Goal: Information Seeking & Learning: Learn about a topic

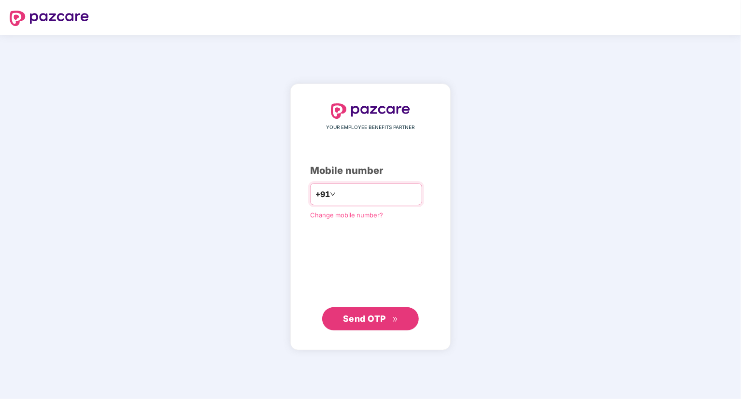
click at [355, 193] on input "number" at bounding box center [377, 194] width 79 height 15
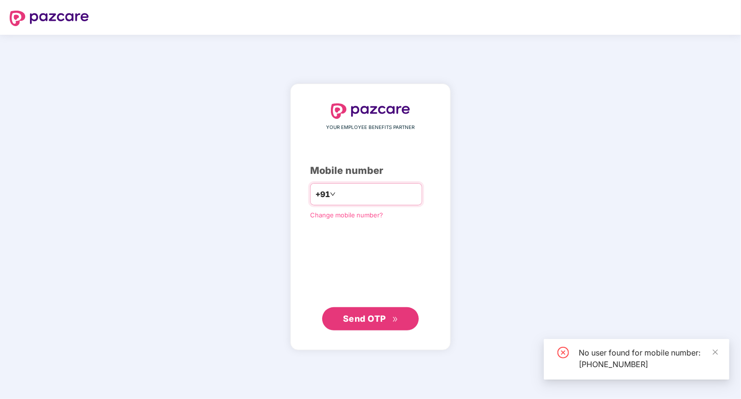
drag, startPoint x: 418, startPoint y: 199, endPoint x: 321, endPoint y: 193, distance: 96.8
click at [321, 193] on div "**********" at bounding box center [366, 194] width 112 height 22
drag, startPoint x: 405, startPoint y: 186, endPoint x: 294, endPoint y: 186, distance: 110.7
click at [294, 186] on div "**********" at bounding box center [370, 217] width 160 height 266
drag, startPoint x: 394, startPoint y: 200, endPoint x: 331, endPoint y: 194, distance: 63.1
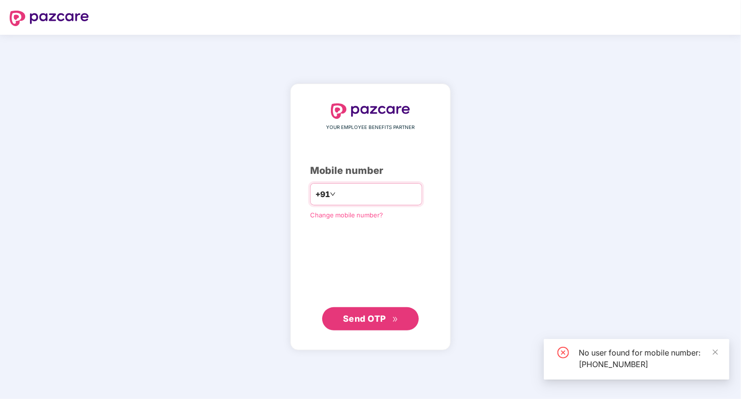
click at [338, 194] on input "**********" at bounding box center [377, 194] width 79 height 15
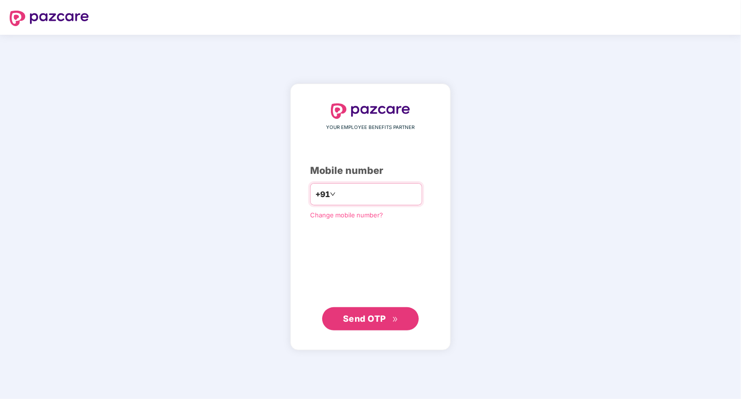
click at [391, 195] on input "**********" at bounding box center [377, 194] width 79 height 15
type input "*"
type input "**********"
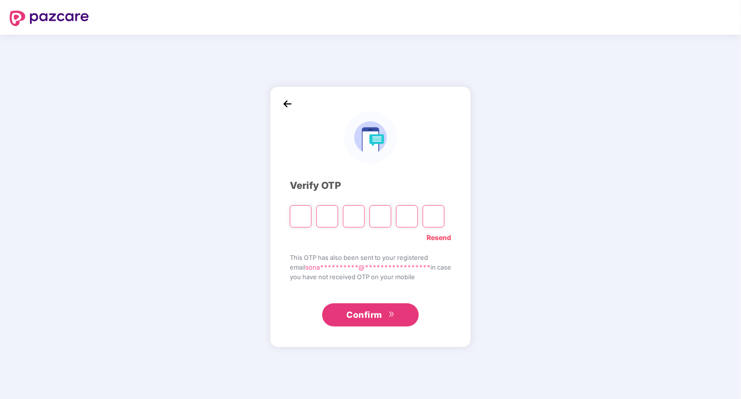
type input "*"
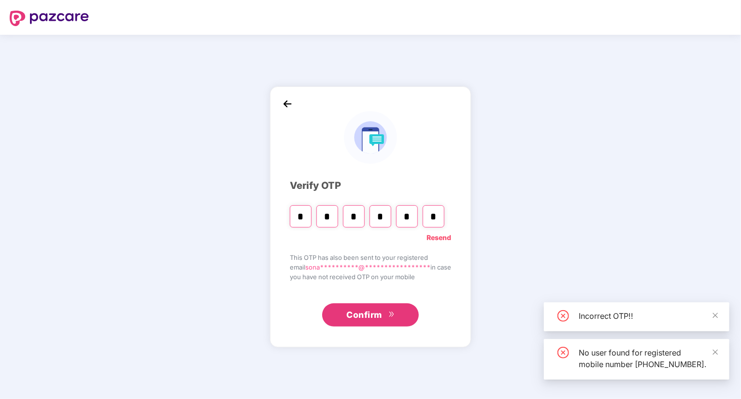
type input "*"
click at [352, 210] on input "*" at bounding box center [354, 216] width 22 height 22
type input "*"
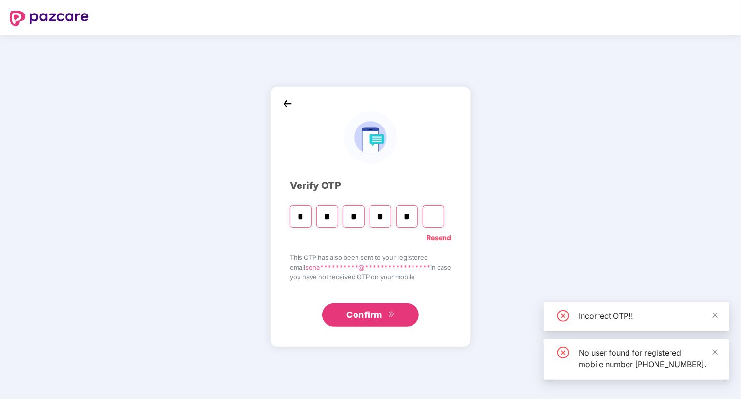
type input "*"
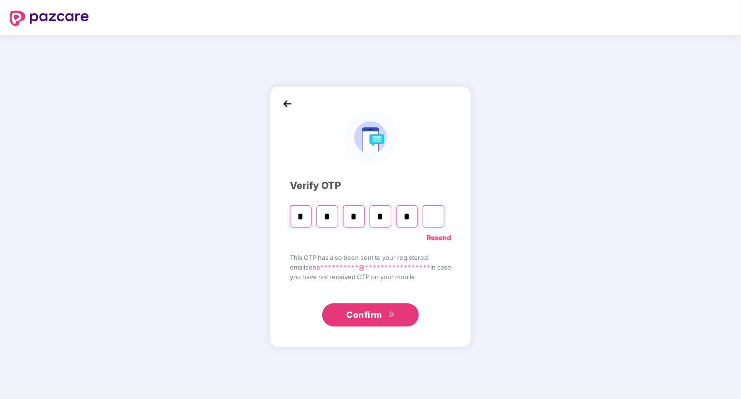
click at [414, 217] on div "* * * * *" at bounding box center [367, 213] width 155 height 29
click at [405, 217] on input "*" at bounding box center [407, 216] width 22 height 22
type input "*"
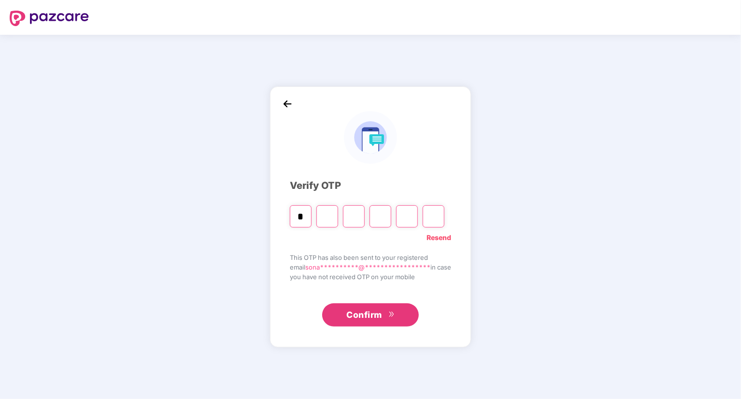
type input "*"
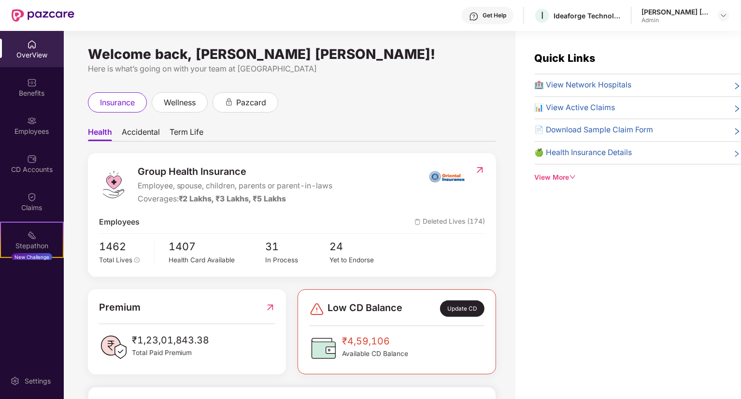
click at [582, 86] on span "🏥 View Network Hospitals" at bounding box center [583, 85] width 97 height 12
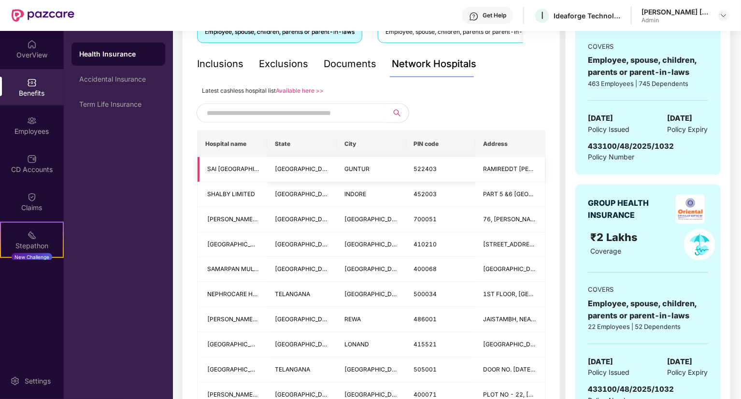
scroll to position [242, 0]
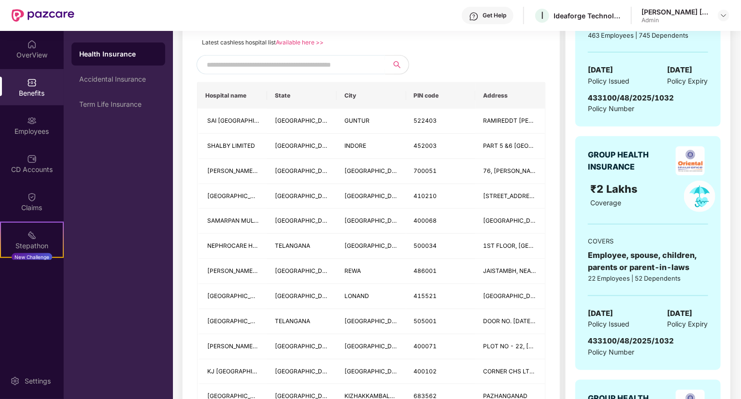
click at [271, 62] on input "text" at bounding box center [289, 65] width 165 height 14
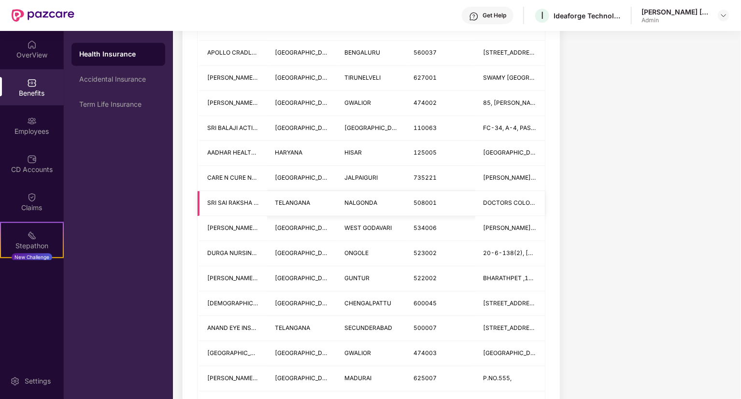
click at [396, 208] on td "NALGONDA" at bounding box center [372, 203] width 70 height 25
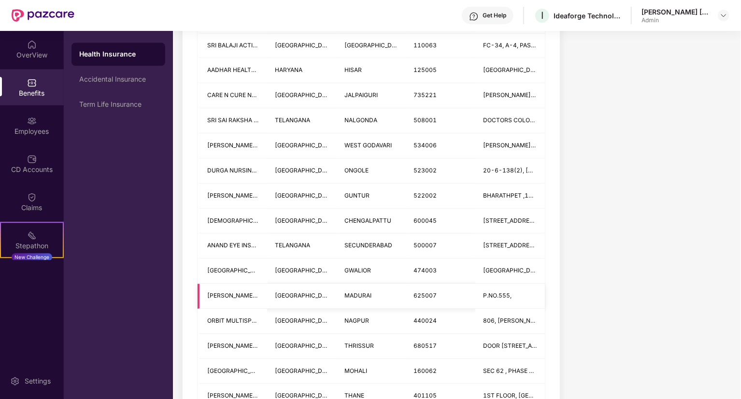
scroll to position [1280, 0]
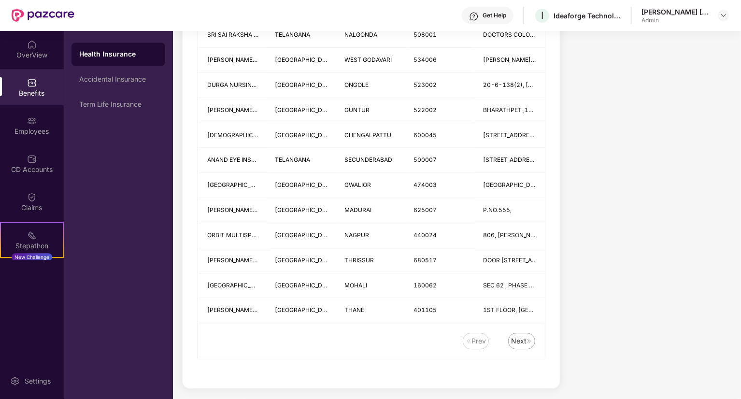
click at [511, 333] on div "Prev Next" at bounding box center [367, 341] width 338 height 16
click at [512, 336] on div "Next" at bounding box center [518, 341] width 15 height 11
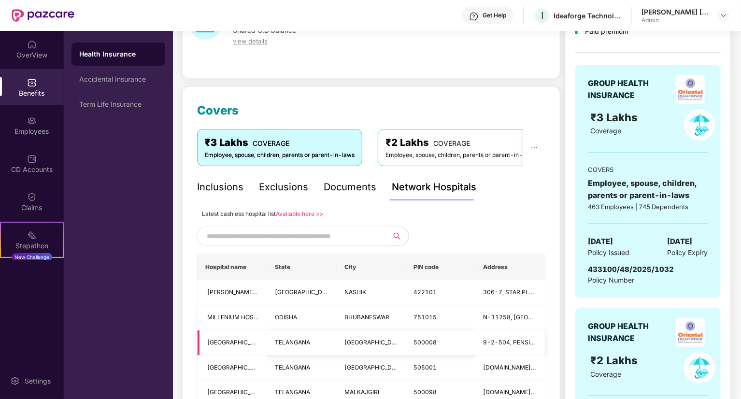
scroll to position [48, 0]
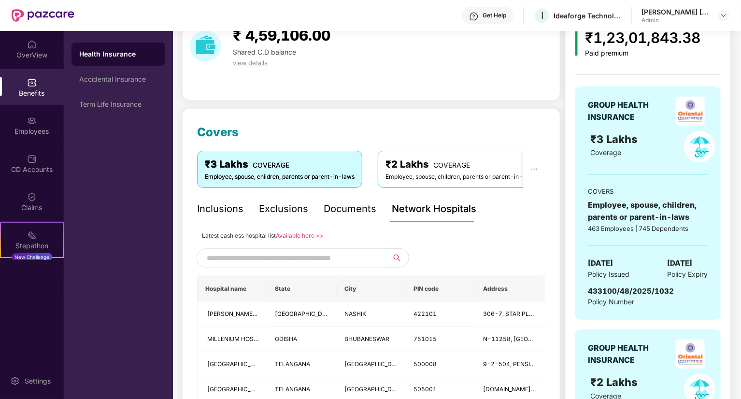
click at [298, 255] on input "text" at bounding box center [289, 258] width 165 height 14
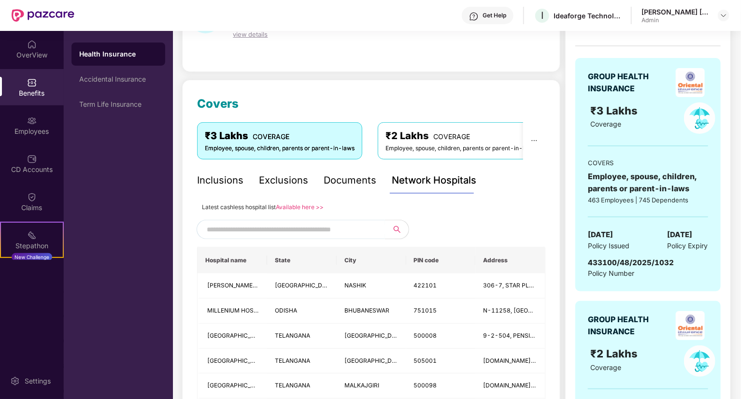
scroll to position [145, 0]
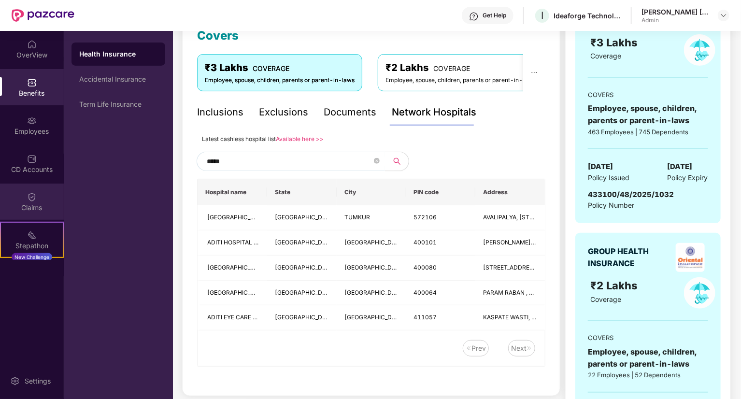
type input "*****"
click at [23, 194] on div "Claims" at bounding box center [32, 202] width 64 height 36
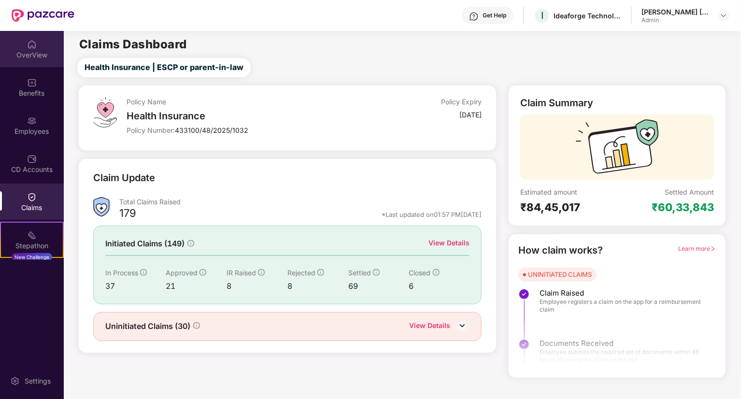
click at [19, 52] on div "OverView" at bounding box center [32, 55] width 64 height 10
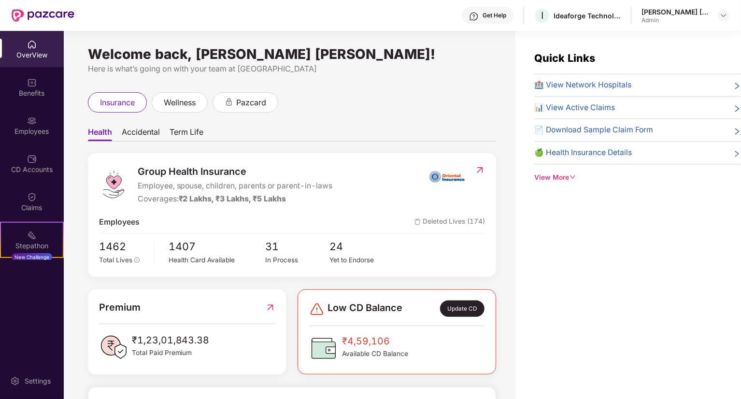
click at [706, 11] on div "[PERSON_NAME] [PERSON_NAME]" at bounding box center [676, 11] width 68 height 9
click at [721, 12] on img at bounding box center [724, 16] width 8 height 8
click at [677, 30] on div "Switch to User view" at bounding box center [679, 38] width 126 height 19
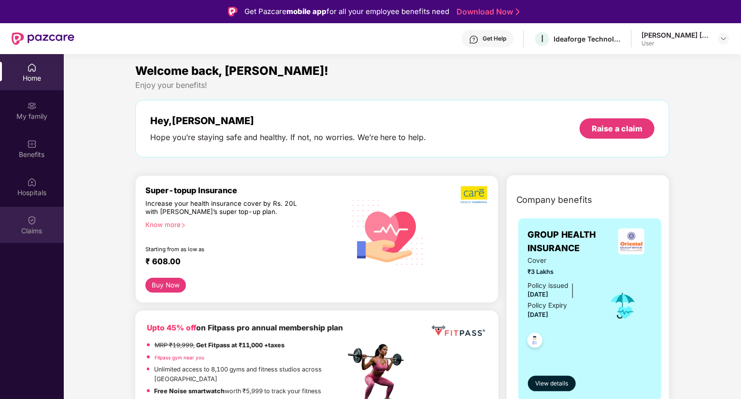
click at [1, 215] on div "Claims" at bounding box center [32, 225] width 64 height 36
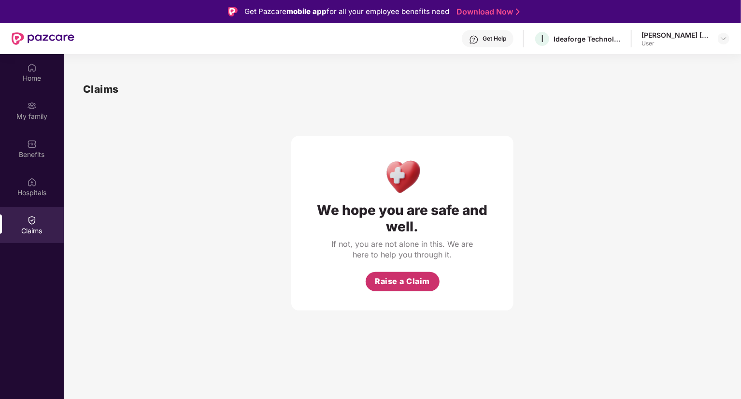
click at [409, 275] on span "Raise a Claim" at bounding box center [402, 281] width 55 height 12
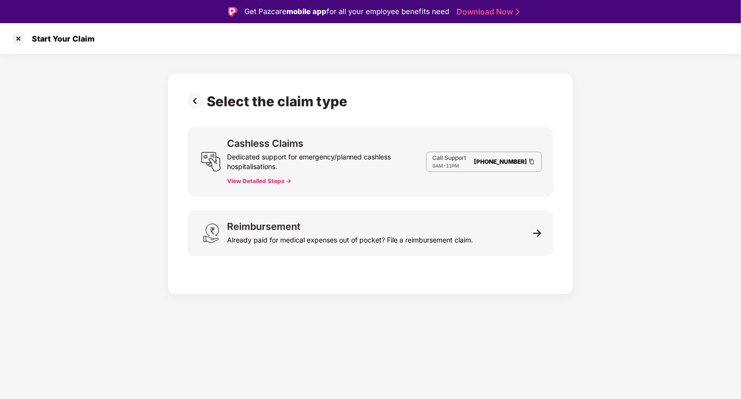
click at [284, 180] on button "View Detailed Steps ->" at bounding box center [259, 181] width 64 height 8
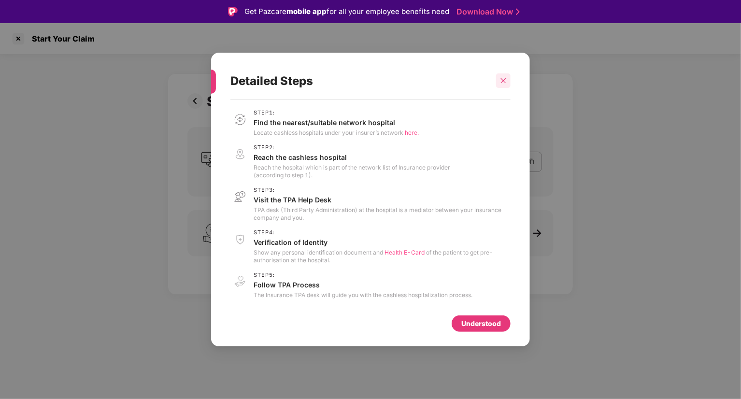
click at [504, 85] on div at bounding box center [503, 80] width 14 height 14
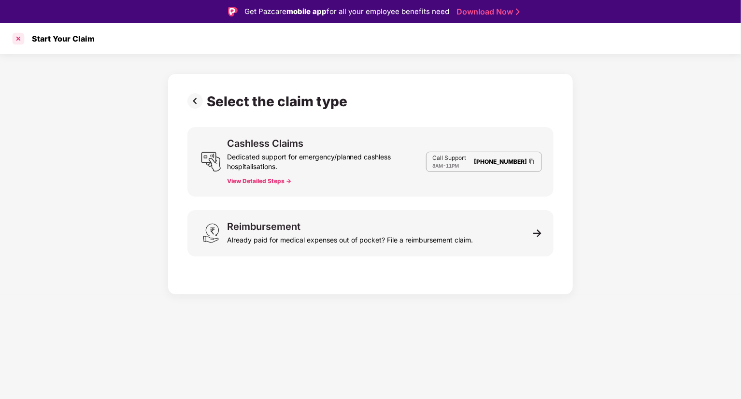
click at [19, 37] on div at bounding box center [18, 38] width 15 height 15
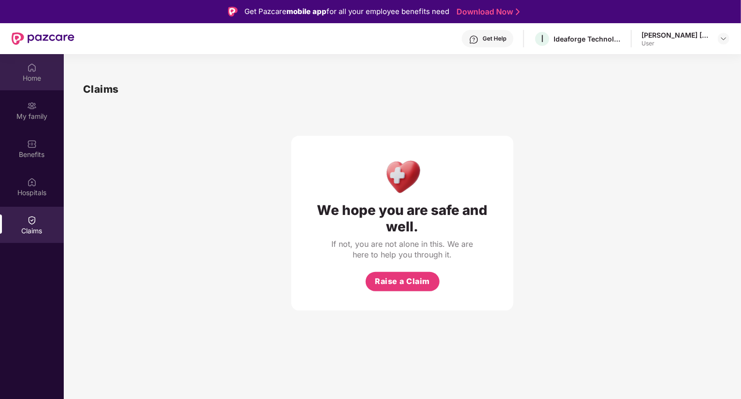
click at [31, 83] on div "Home" at bounding box center [32, 72] width 64 height 36
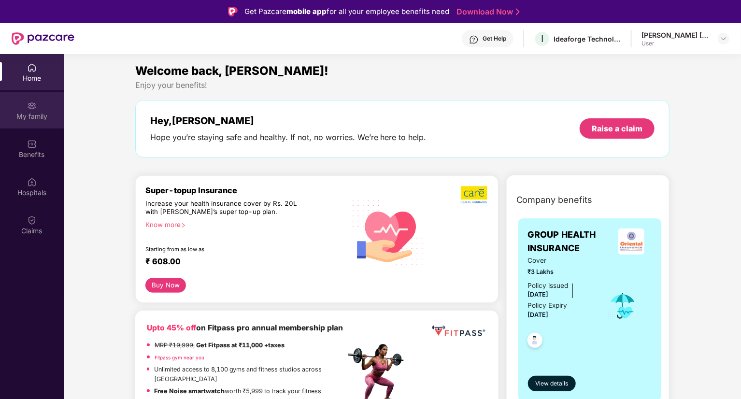
click at [21, 119] on div "My family" at bounding box center [32, 117] width 64 height 10
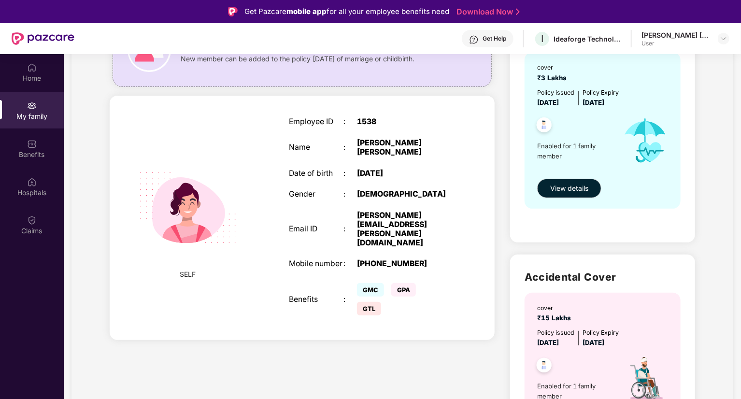
scroll to position [145, 0]
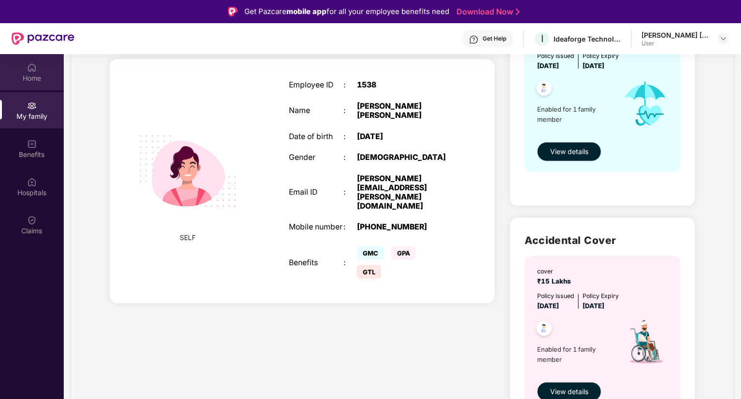
click at [38, 70] on div "Home" at bounding box center [32, 72] width 64 height 36
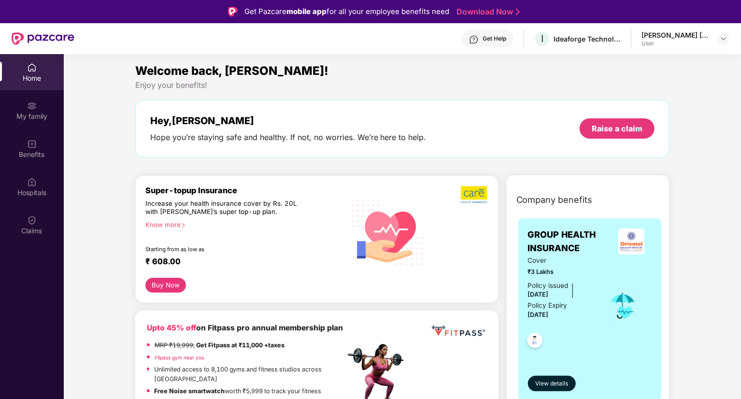
click at [666, 50] on div "Get Help I Ideaforge Technology Ltd [PERSON_NAME] [PERSON_NAME] User" at bounding box center [401, 38] width 655 height 31
click at [705, 42] on div "User" at bounding box center [676, 44] width 68 height 8
click at [698, 33] on div "[PERSON_NAME] [PERSON_NAME]" at bounding box center [676, 34] width 68 height 9
click at [723, 37] on img at bounding box center [724, 39] width 8 height 8
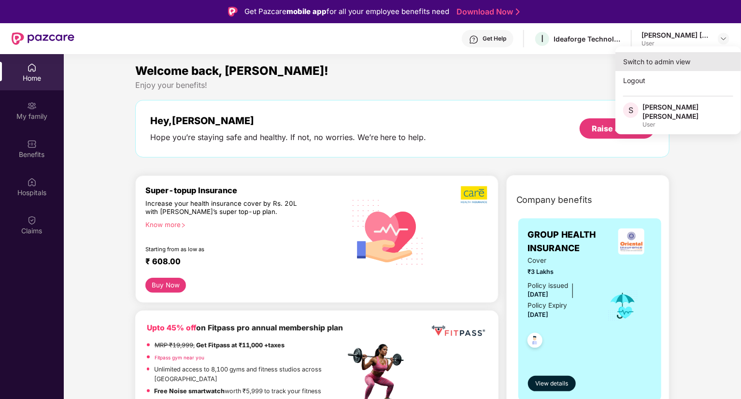
click at [678, 55] on div "Switch to admin view" at bounding box center [679, 61] width 126 height 19
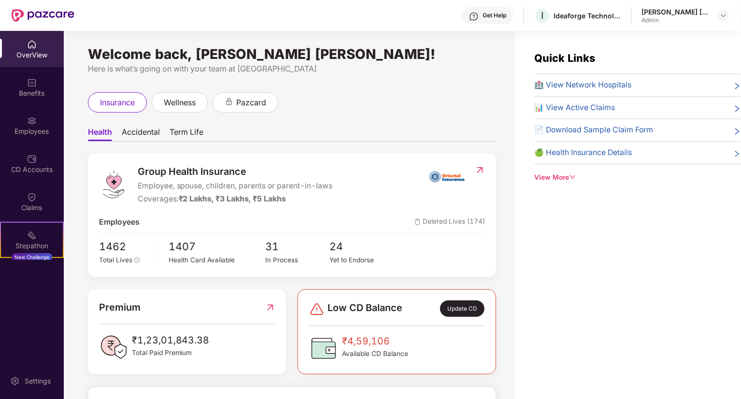
click at [83, 137] on div "Welcome back, [PERSON_NAME] [PERSON_NAME]! Here is what’s going on with your te…" at bounding box center [290, 221] width 452 height 380
click at [196, 134] on span "Term Life" at bounding box center [187, 134] width 34 height 14
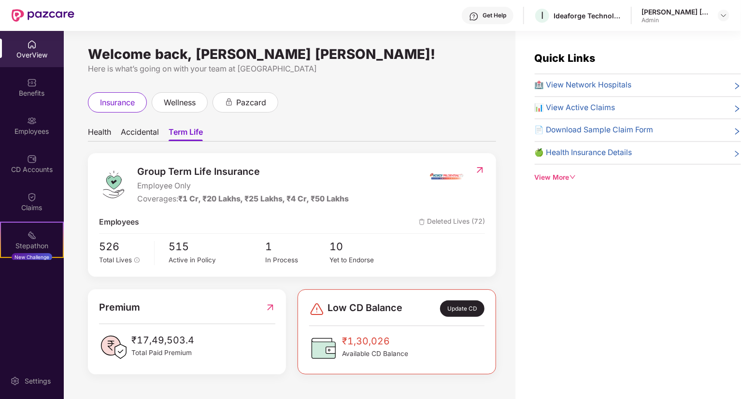
click at [145, 134] on span "Accidental" at bounding box center [140, 134] width 38 height 14
click at [188, 129] on span "Term Life" at bounding box center [187, 134] width 34 height 14
click at [108, 128] on span "Health" at bounding box center [99, 134] width 23 height 14
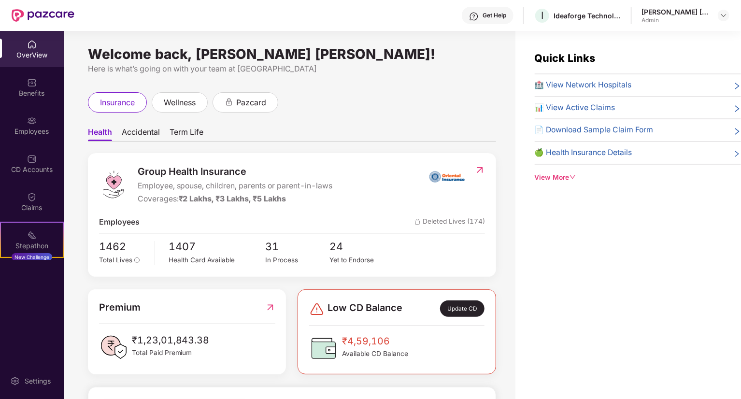
click at [46, 45] on div "OverView" at bounding box center [32, 49] width 64 height 36
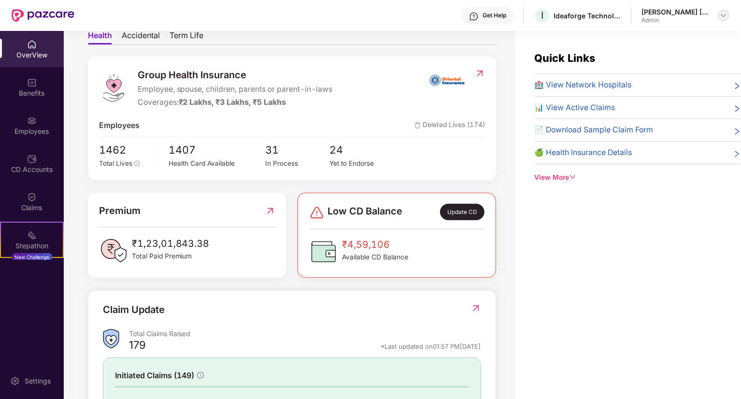
click at [719, 16] on div at bounding box center [724, 16] width 12 height 12
click at [650, 35] on div "Switch to User view" at bounding box center [679, 38] width 126 height 19
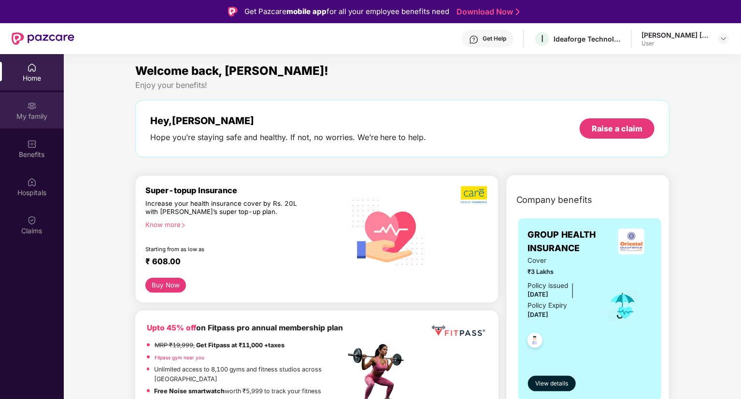
click at [9, 101] on div "My family" at bounding box center [32, 110] width 64 height 36
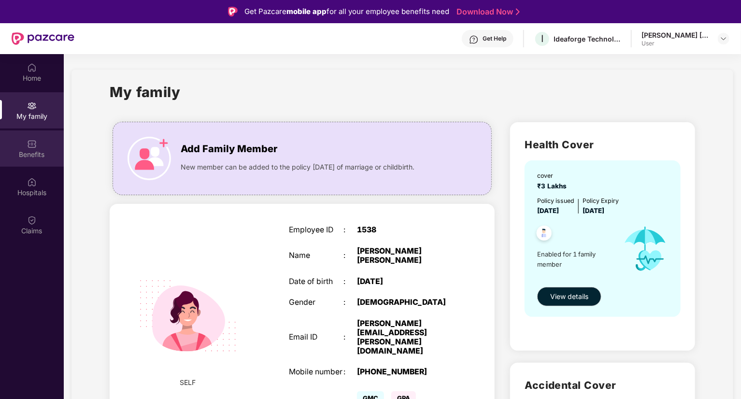
click at [35, 143] on img at bounding box center [32, 144] width 10 height 10
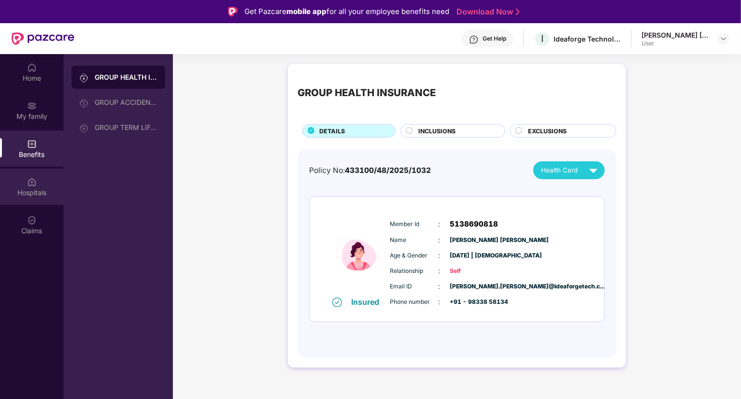
click at [14, 173] on div "Hospitals" at bounding box center [32, 187] width 64 height 36
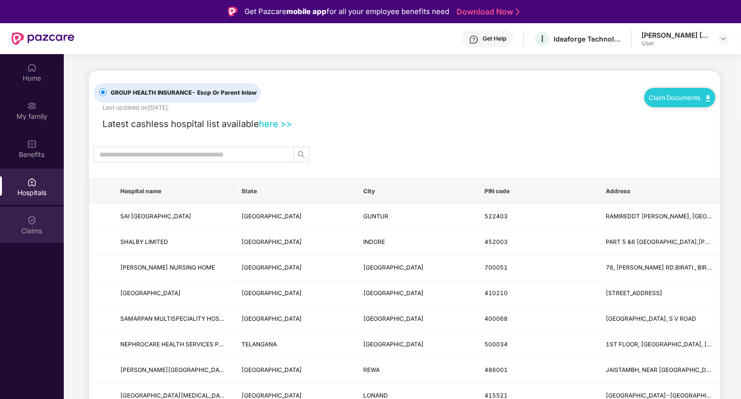
click at [35, 227] on div "Claims" at bounding box center [32, 231] width 64 height 10
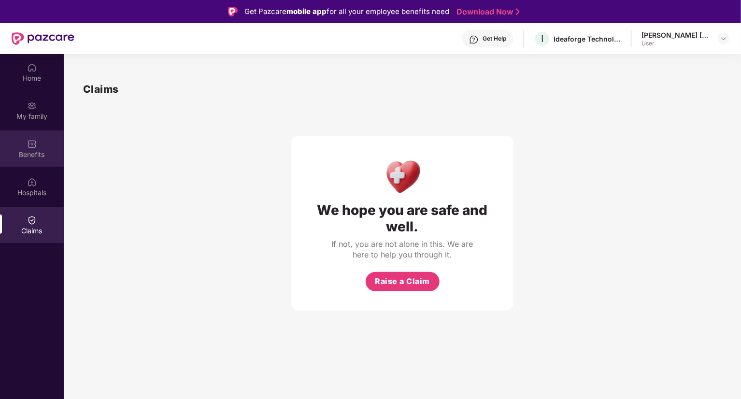
click at [30, 154] on div "Benefits" at bounding box center [32, 155] width 64 height 10
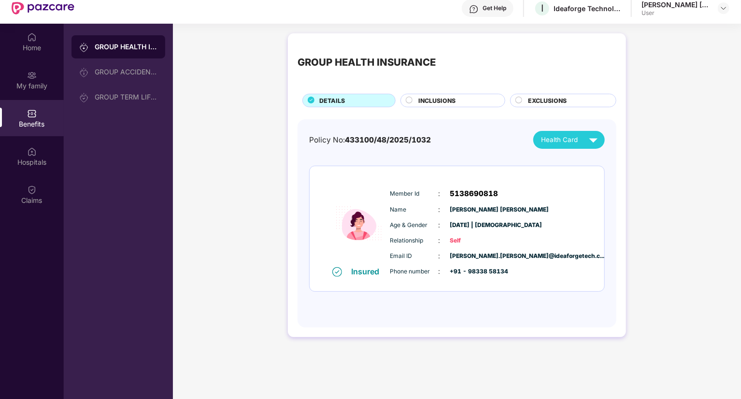
scroll to position [54, 0]
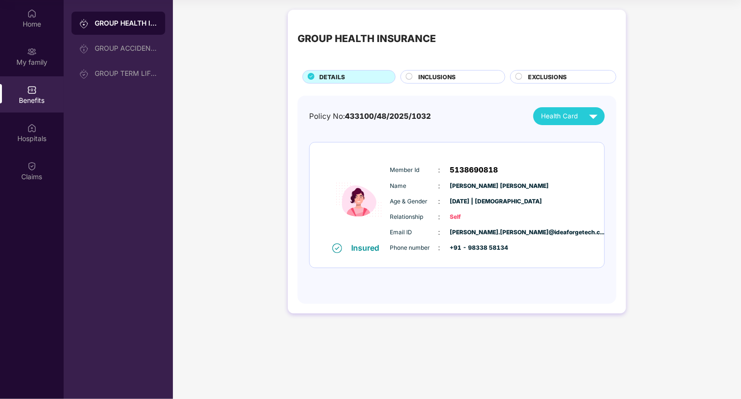
click at [467, 78] on div "INCLUSIONS" at bounding box center [457, 77] width 87 height 11
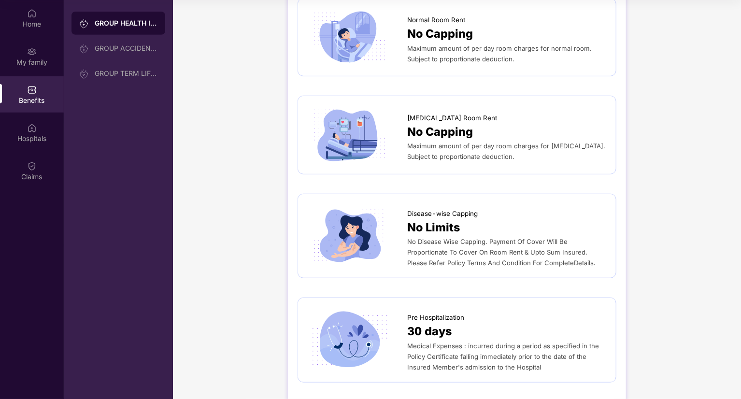
scroll to position [0, 0]
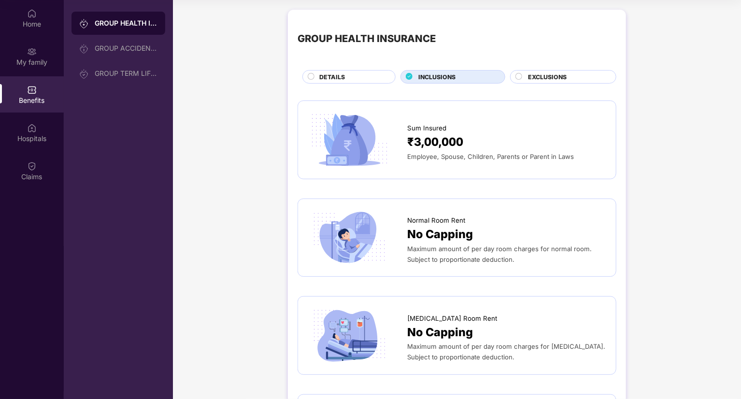
click at [523, 79] on div "EXCLUSIONS" at bounding box center [567, 77] width 88 height 11
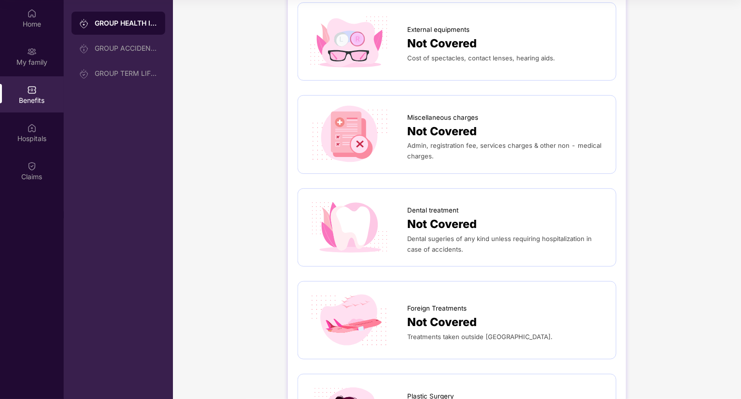
scroll to position [193, 0]
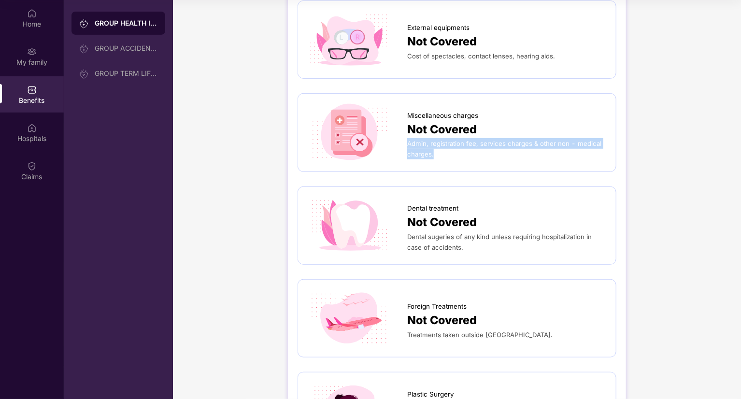
drag, startPoint x: 407, startPoint y: 145, endPoint x: 448, endPoint y: 154, distance: 42.1
click at [448, 154] on div "Admin, registration fee, services charges & other non - medical charges." at bounding box center [506, 148] width 199 height 21
click at [451, 156] on div "Admin, registration fee, services charges & other non - medical charges." at bounding box center [506, 148] width 199 height 21
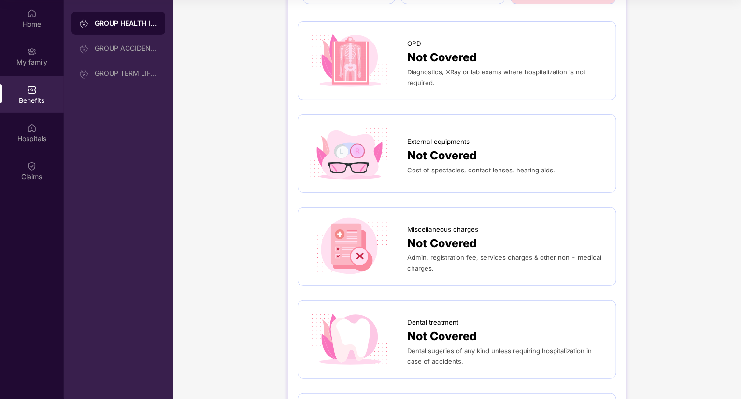
scroll to position [0, 0]
